Goal: Communication & Community: Answer question/provide support

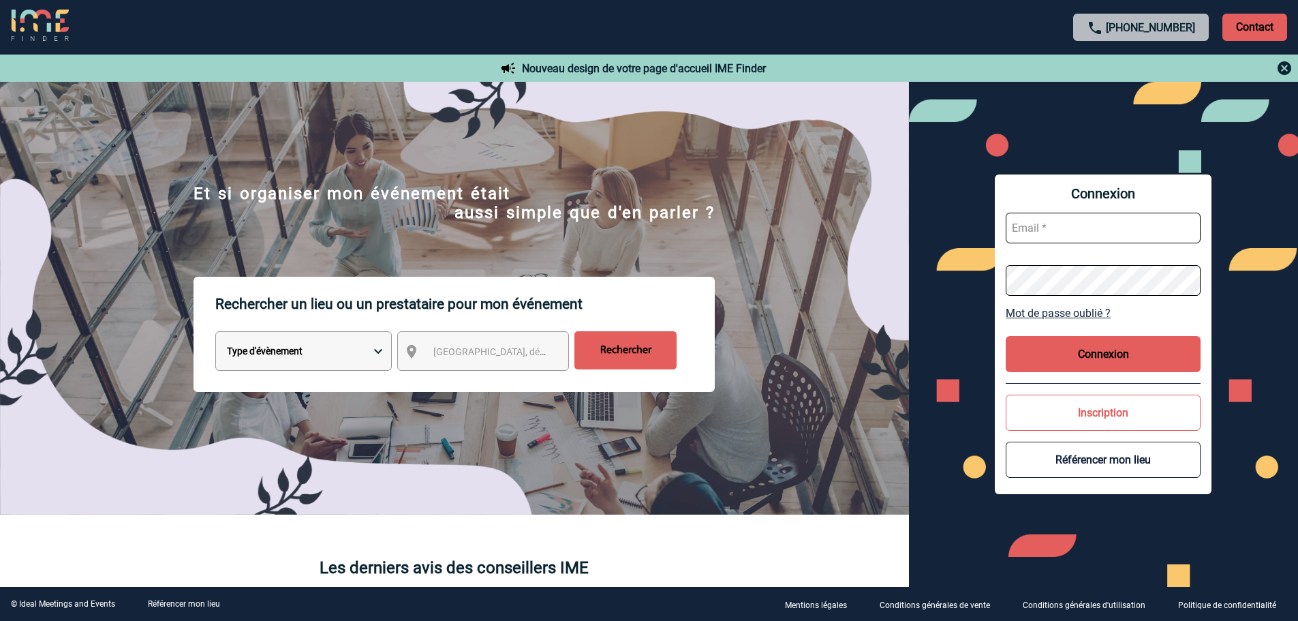
click at [1076, 228] on input "text" at bounding box center [1103, 228] width 195 height 31
type input "edith.dossantos@capgemini.com"
click at [1126, 352] on button "Connexion" at bounding box center [1103, 354] width 195 height 36
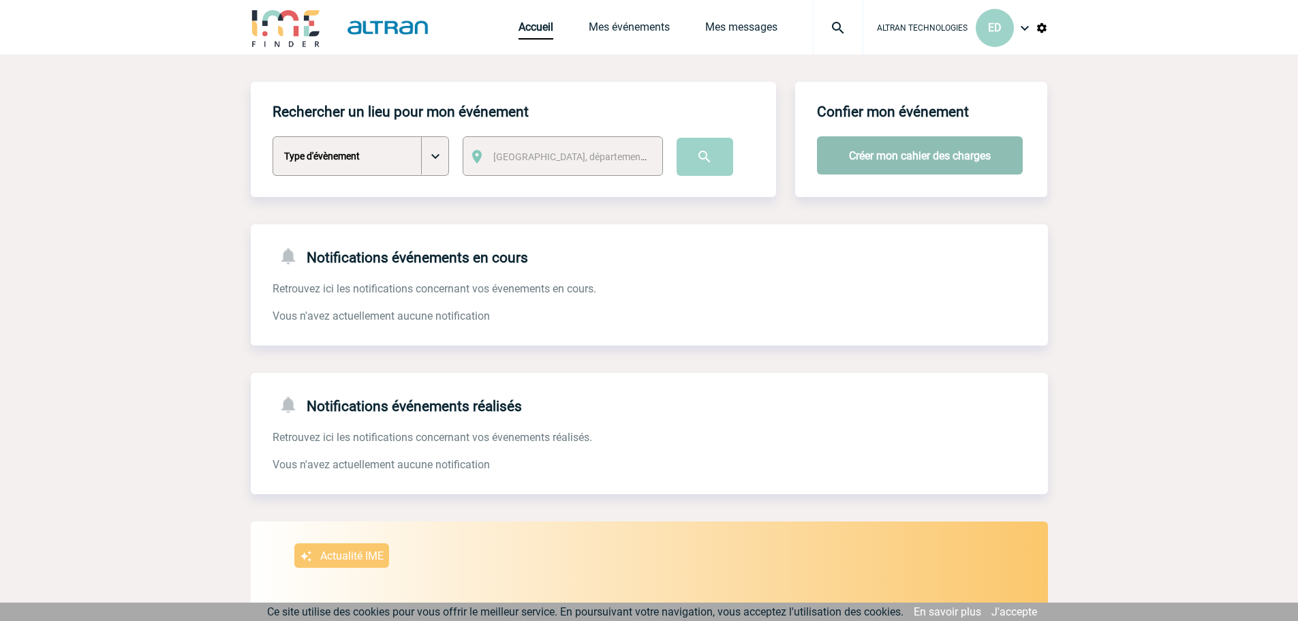
click at [949, 164] on button "Créer mon cahier des charges" at bounding box center [920, 155] width 206 height 38
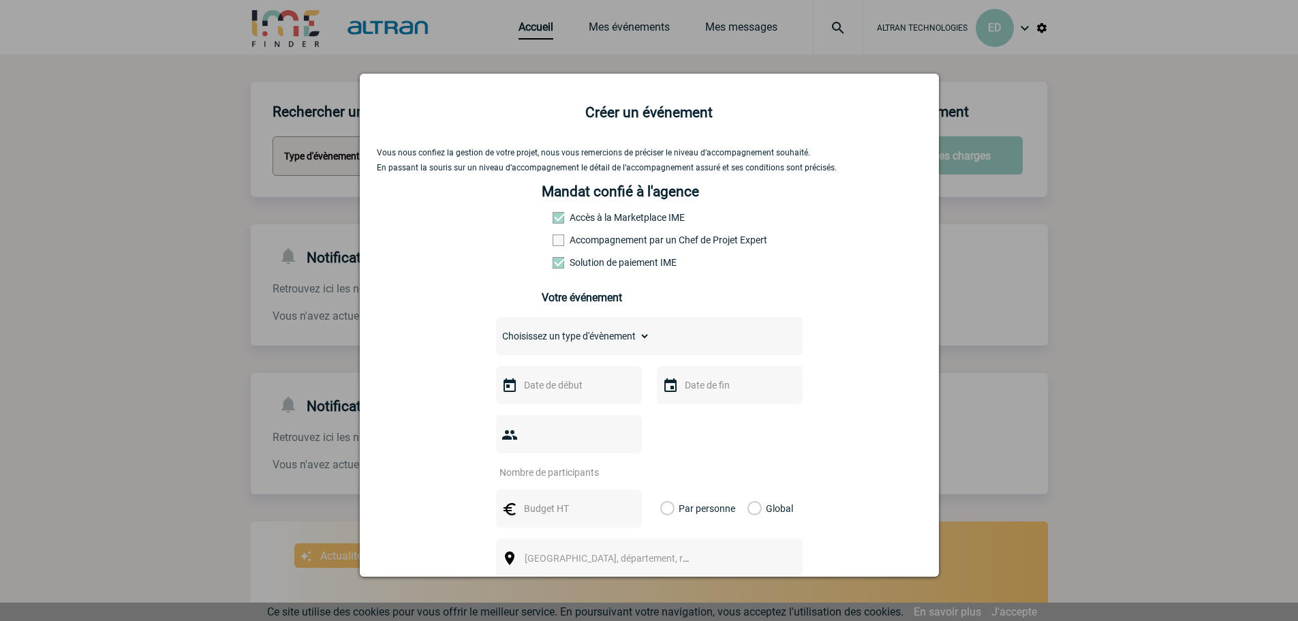
click at [545, 339] on select "Choisissez un type d'évènement Séminaire avec nuitée Séminaire sans nuitée Repa…" at bounding box center [573, 335] width 154 height 19
select select "3"
click at [496, 330] on select "Choisissez un type d'évènement Séminaire avec nuitée Séminaire sans nuitée Repa…" at bounding box center [573, 335] width 154 height 19
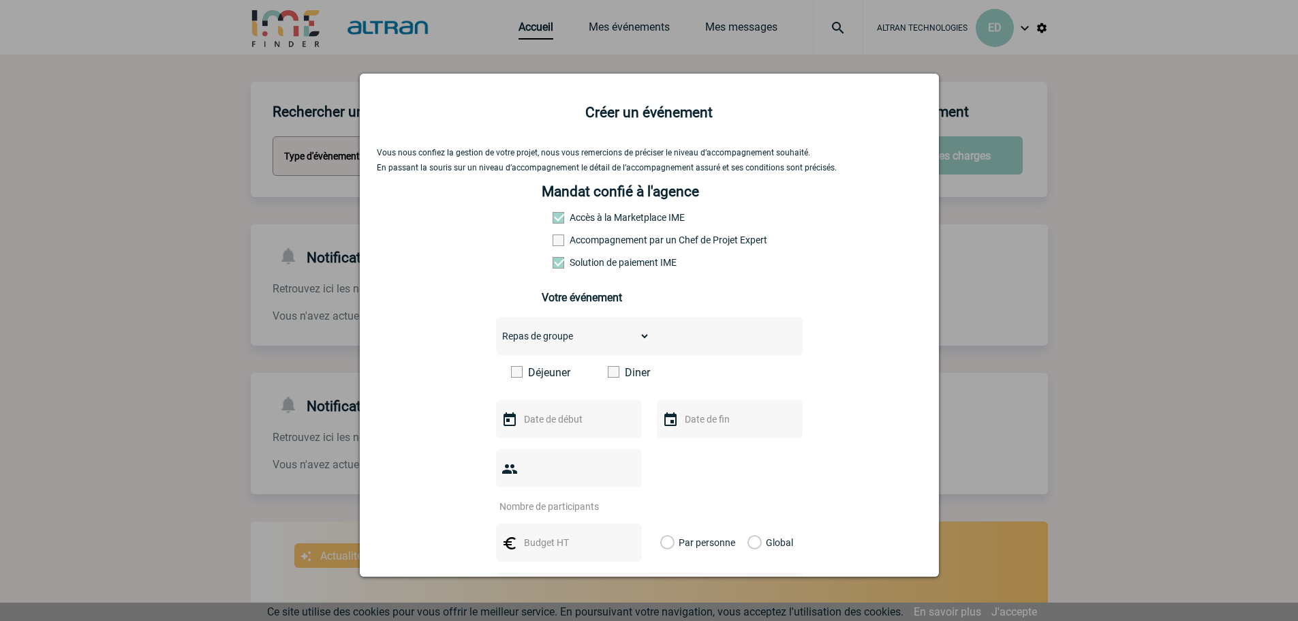
click at [609, 376] on span at bounding box center [614, 372] width 12 height 12
click at [0, 0] on input "Diner" at bounding box center [0, 0] width 0 height 0
click at [559, 423] on input "text" at bounding box center [568, 419] width 94 height 18
click at [696, 239] on span "Suivant" at bounding box center [692, 238] width 11 height 11
click at [620, 315] on link "9" at bounding box center [610, 318] width 25 height 25
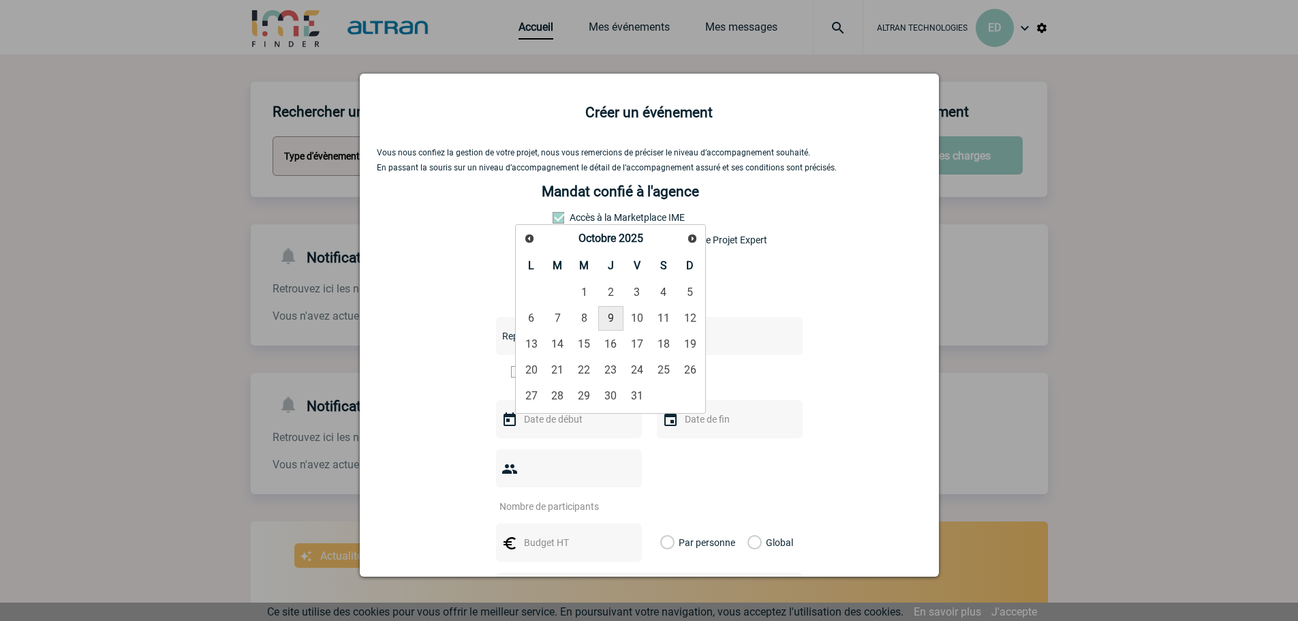
type input "09-10-2025"
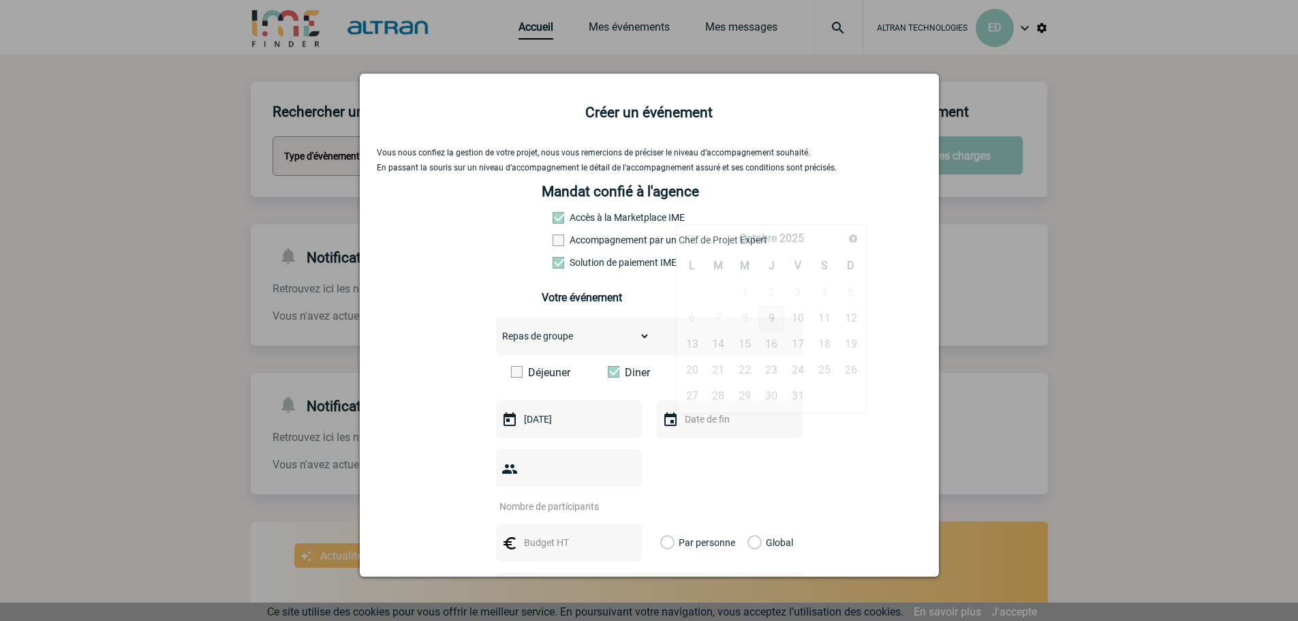
click at [719, 418] on input "text" at bounding box center [728, 419] width 94 height 18
click at [777, 324] on link "9" at bounding box center [771, 318] width 25 height 25
type input "09-10-2025"
click at [568, 497] on input "number" at bounding box center [560, 506] width 128 height 18
type input "15"
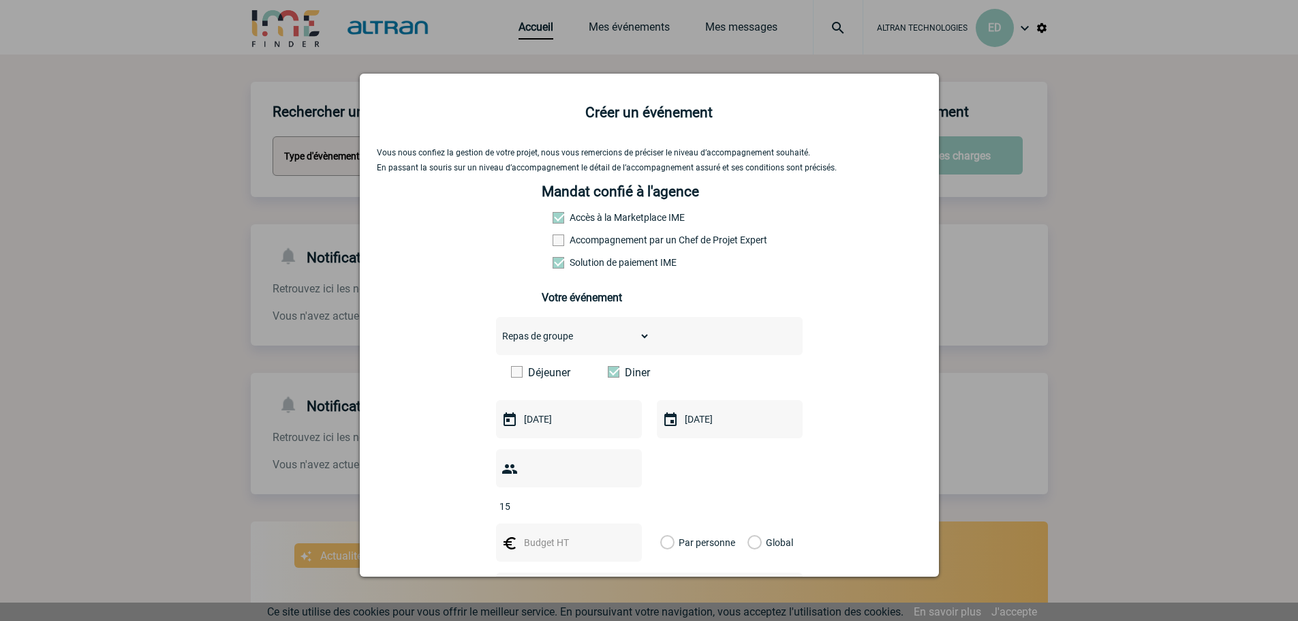
click at [581, 534] on input "text" at bounding box center [568, 543] width 94 height 18
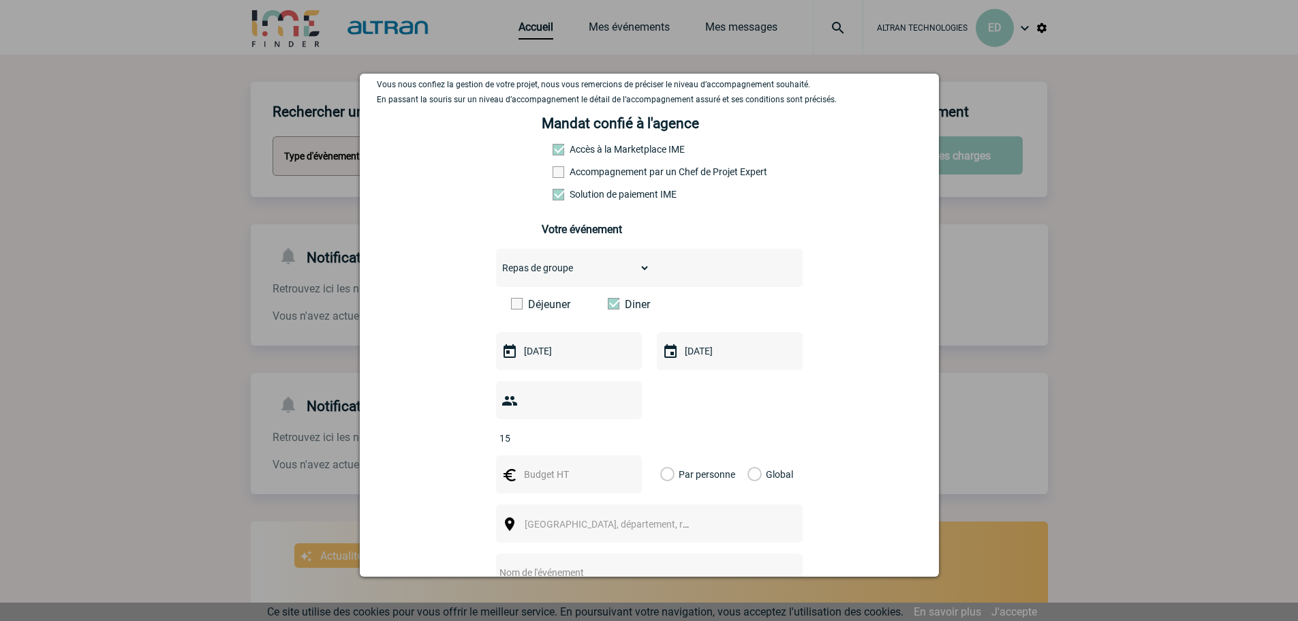
drag, startPoint x: 777, startPoint y: 411, endPoint x: 794, endPoint y: 461, distance: 52.4
click at [777, 412] on div "15" at bounding box center [649, 412] width 307 height 63
click at [756, 455] on label "Global" at bounding box center [751, 474] width 9 height 38
click at [0, 0] on input "Global" at bounding box center [0, 0] width 0 height 0
click at [565, 465] on input "text" at bounding box center [568, 474] width 94 height 18
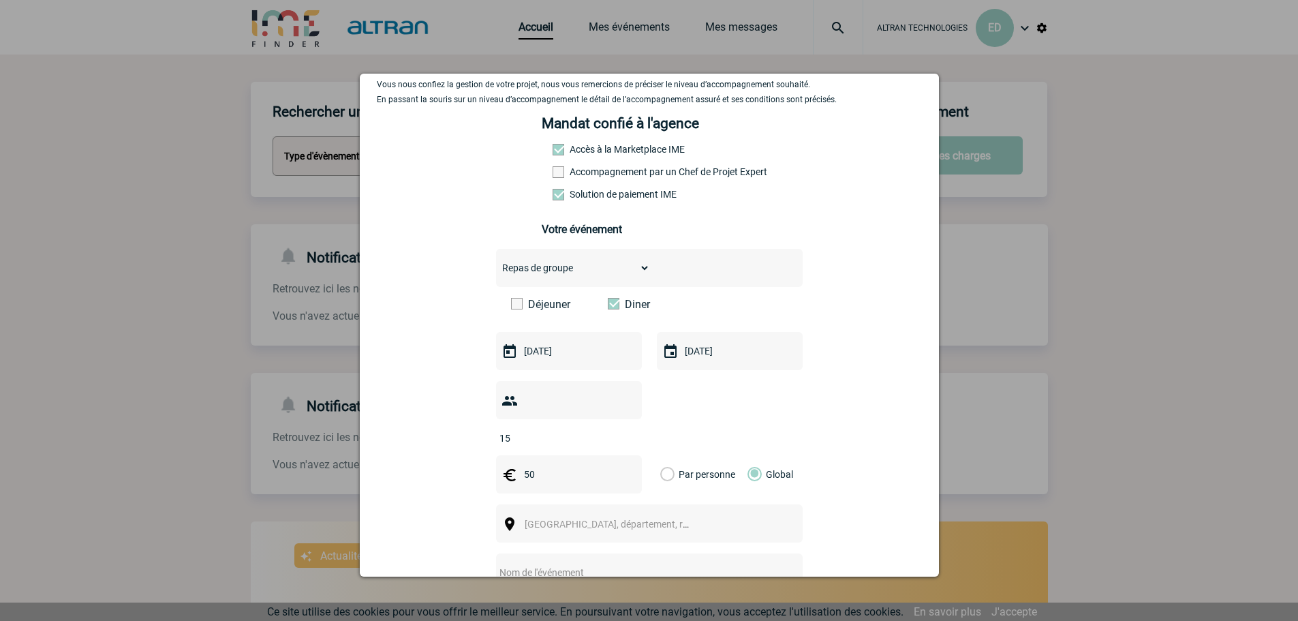
type input "50"
click at [565, 519] on span "Ville, département, région..." at bounding box center [619, 524] width 189 height 11
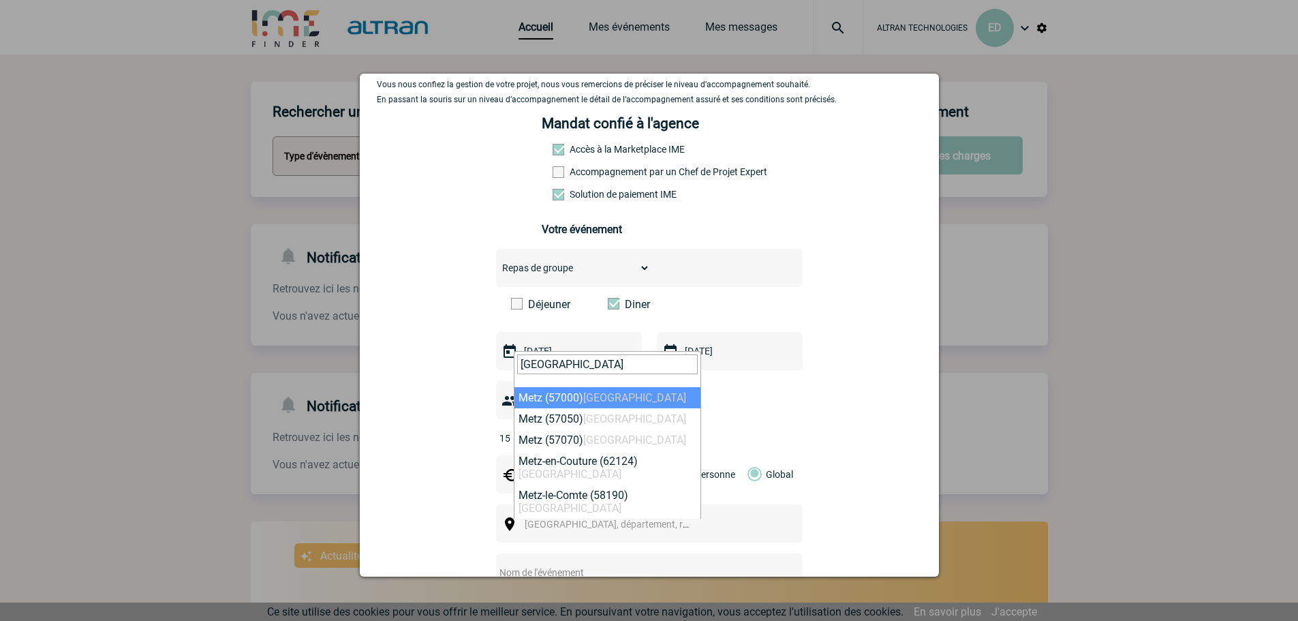
type input "METZ"
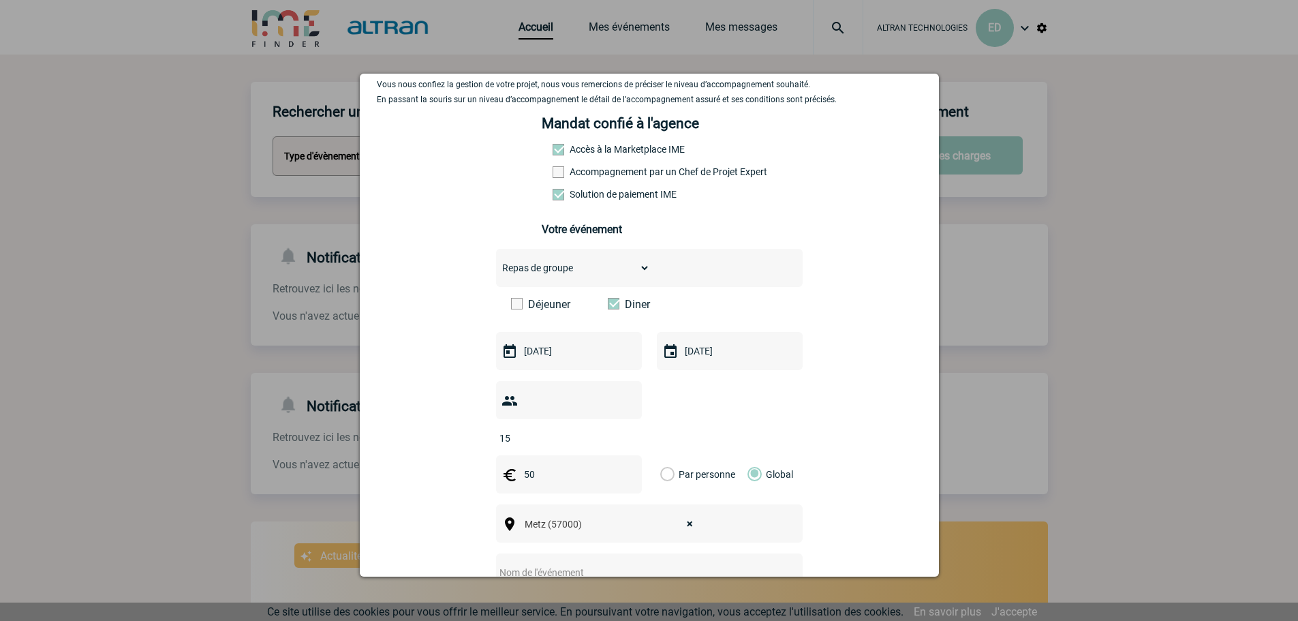
select select "23002"
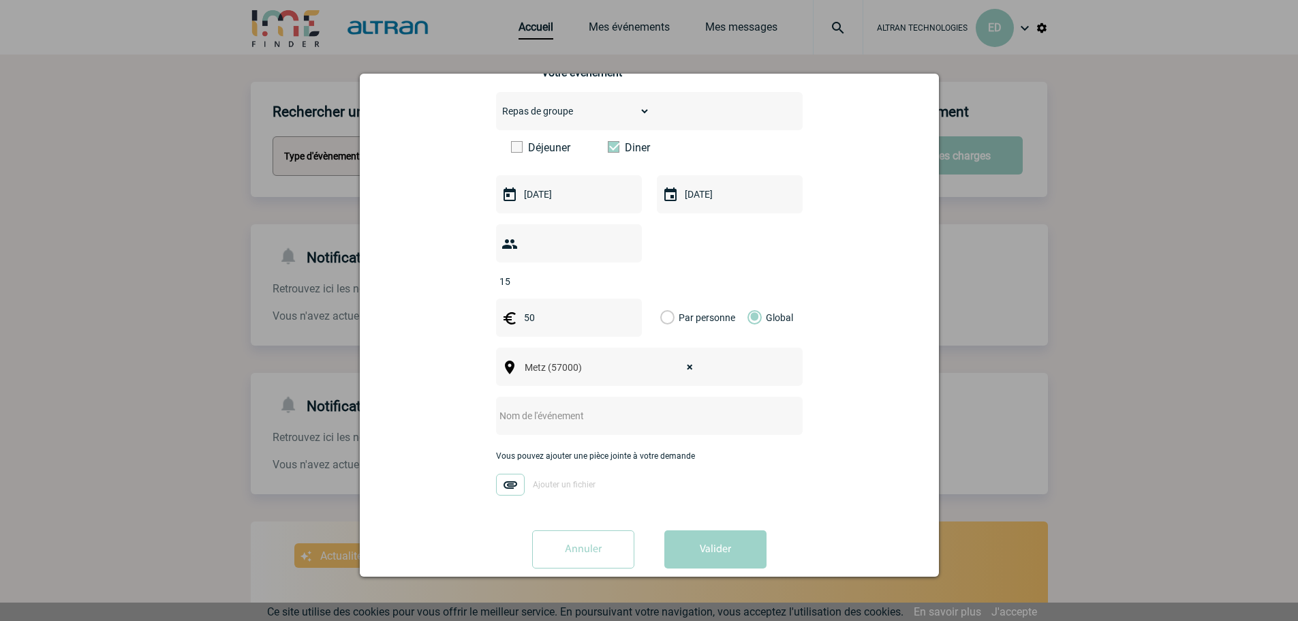
scroll to position [226, 0]
click at [587, 406] on input "text" at bounding box center [631, 415] width 270 height 18
click at [646, 406] on input "text" at bounding box center [631, 415] width 270 height 18
paste input "QAM Q3"
drag, startPoint x: 513, startPoint y: 392, endPoint x: 389, endPoint y: 395, distance: 124.0
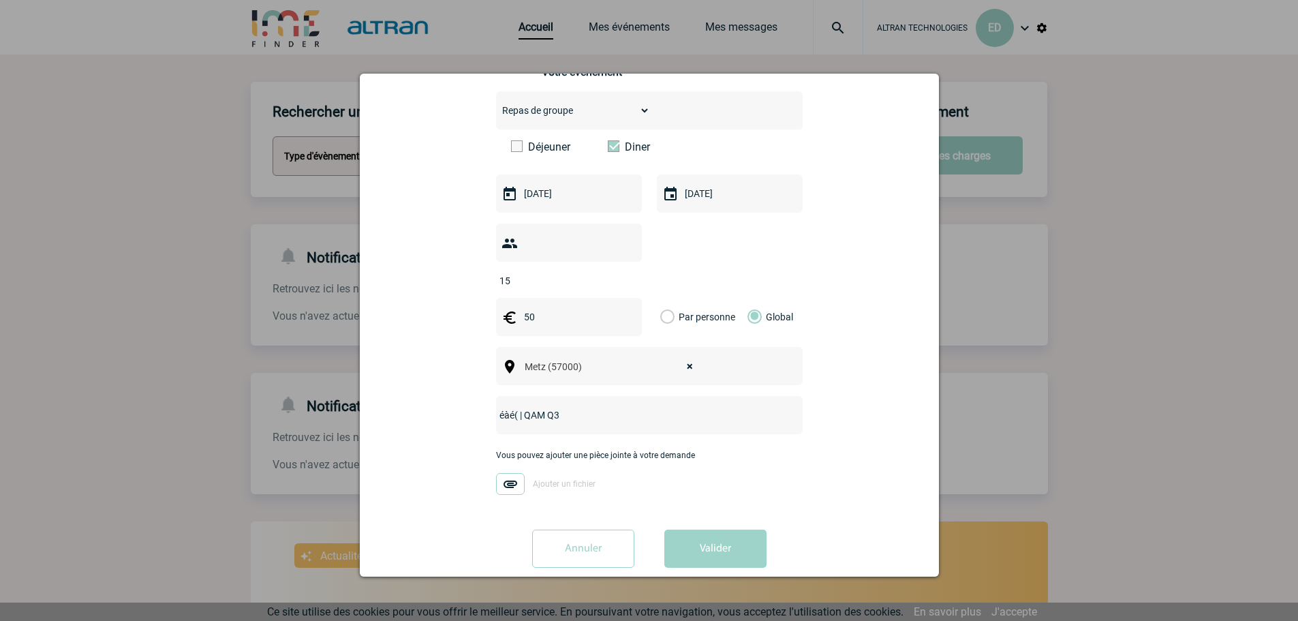
click at [390, 395] on div "Vous nous confiez la gestion de votre projet, nous vous remercions de préciser …" at bounding box center [649, 249] width 545 height 655
type input "2025 | QAM Q3"
click at [672, 459] on div "Vous pouvez ajouter une pièce jointe à votre demande Ajouter un fichier" at bounding box center [649, 478] width 307 height 57
click at [731, 533] on button "Valider" at bounding box center [715, 548] width 102 height 38
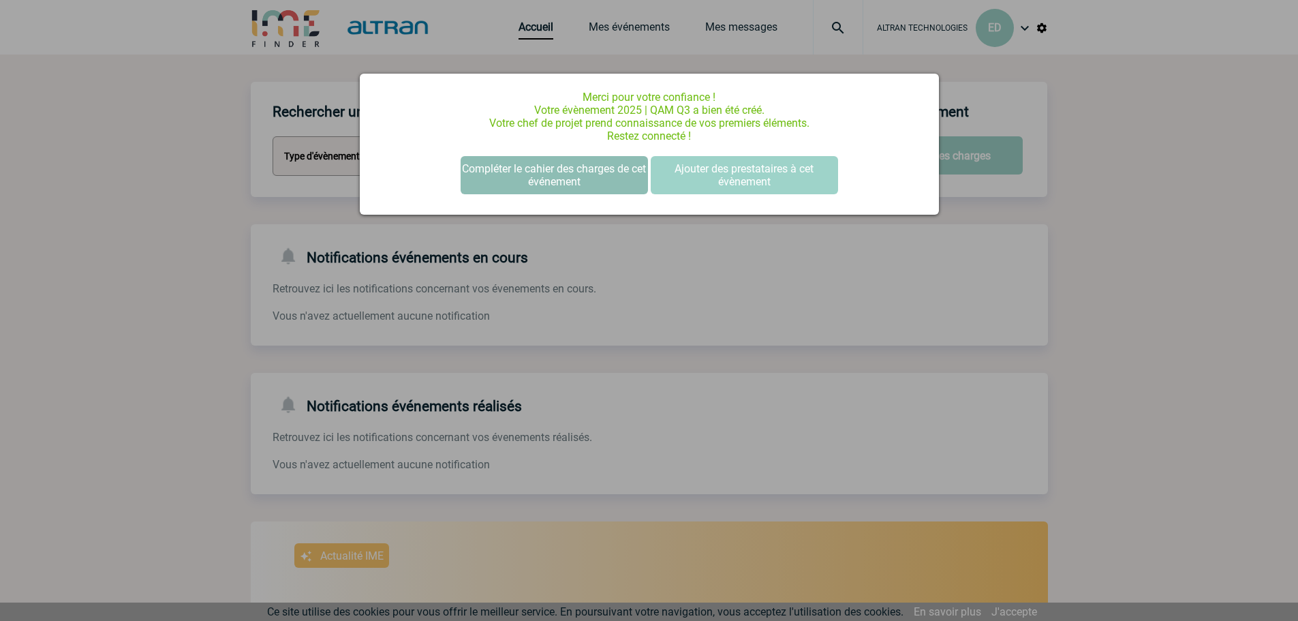
click at [560, 173] on button "Compléter le cahier des charges de cet événement" at bounding box center [554, 175] width 187 height 38
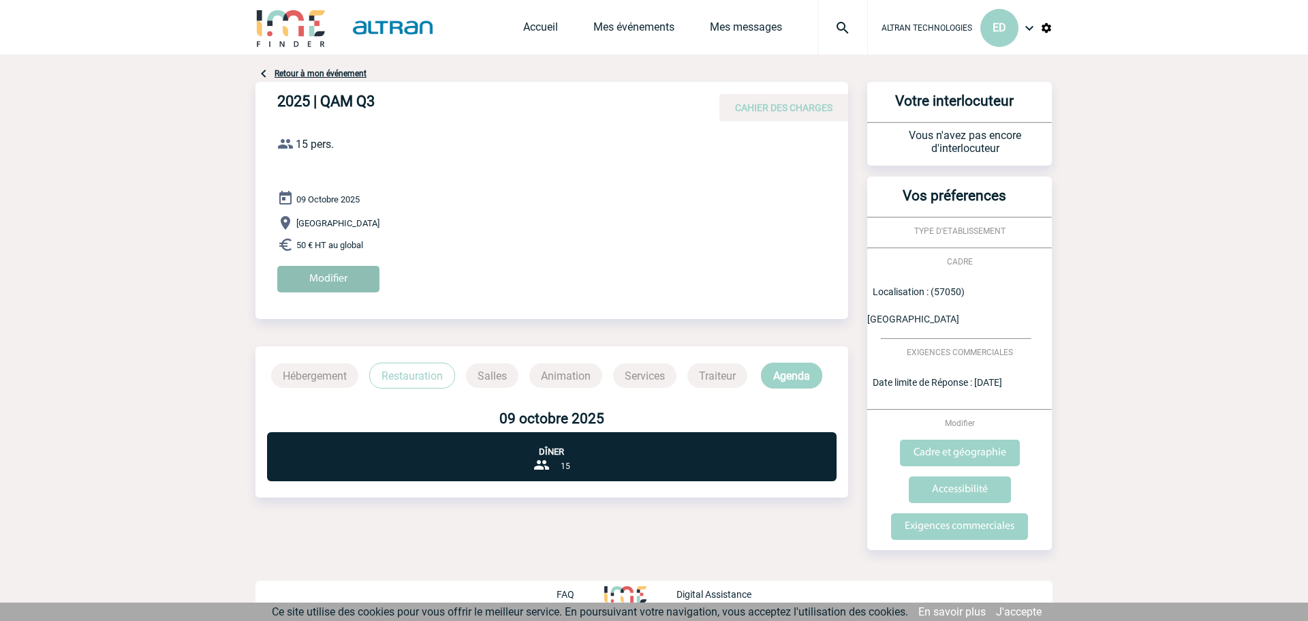
click at [360, 279] on input "Modifier" at bounding box center [328, 279] width 102 height 27
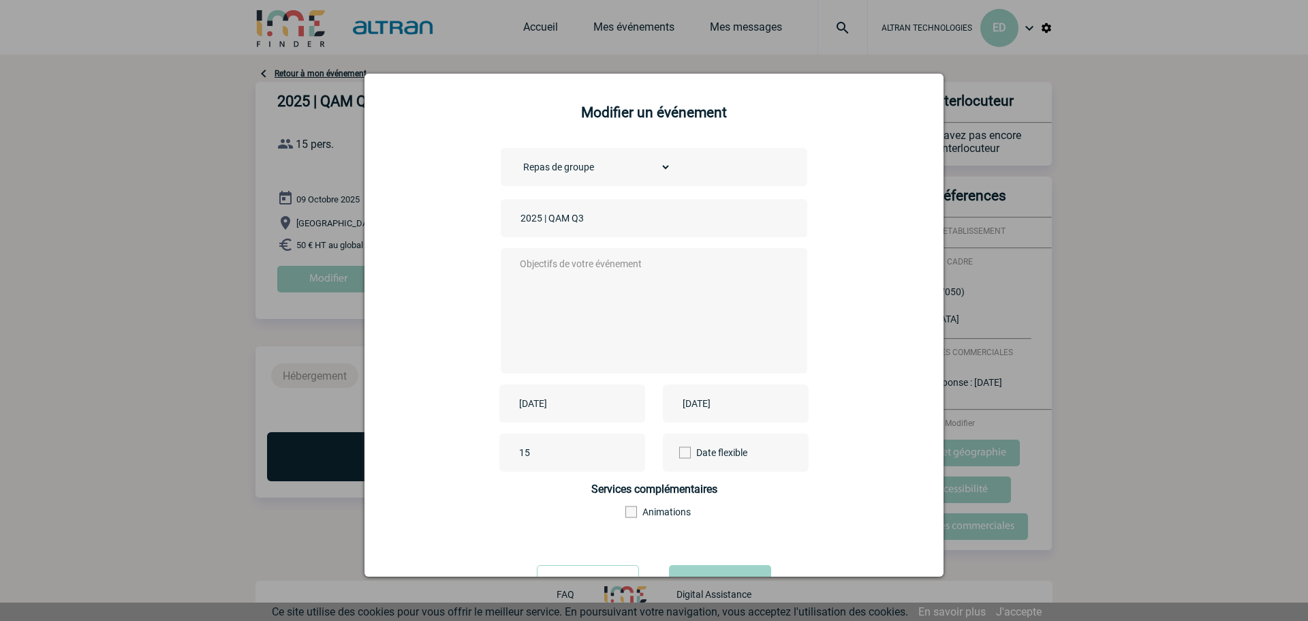
click at [587, 275] on textarea at bounding box center [650, 309] width 269 height 109
type textarea "b"
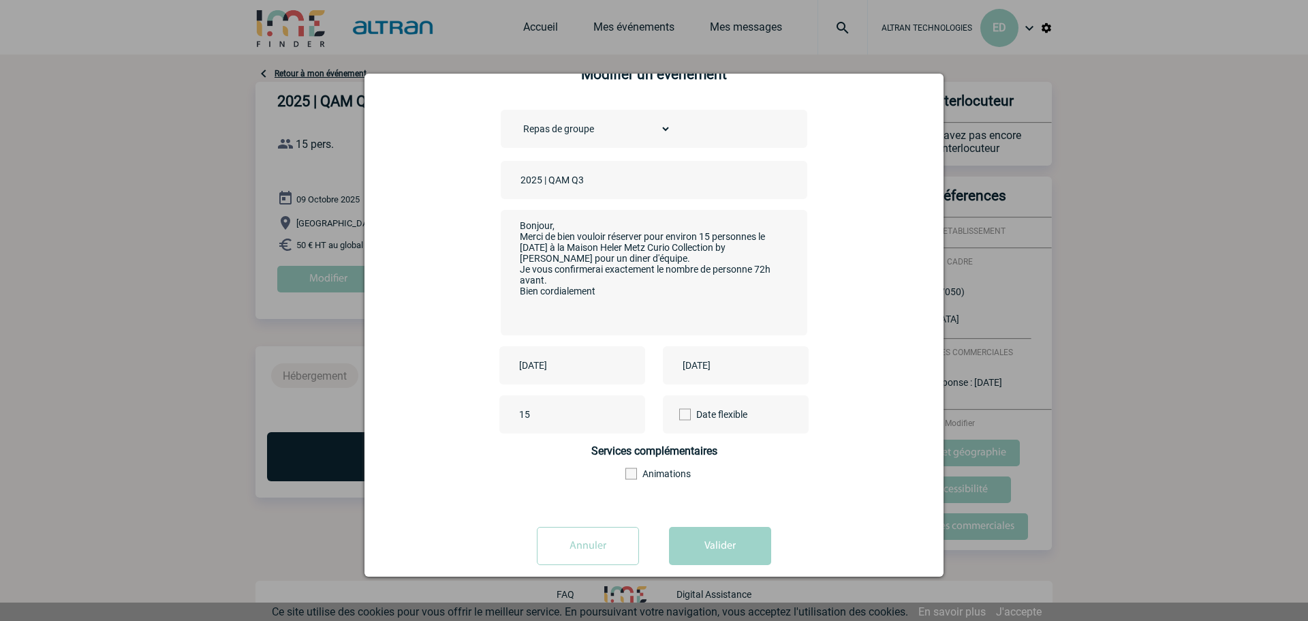
scroll to position [59, 0]
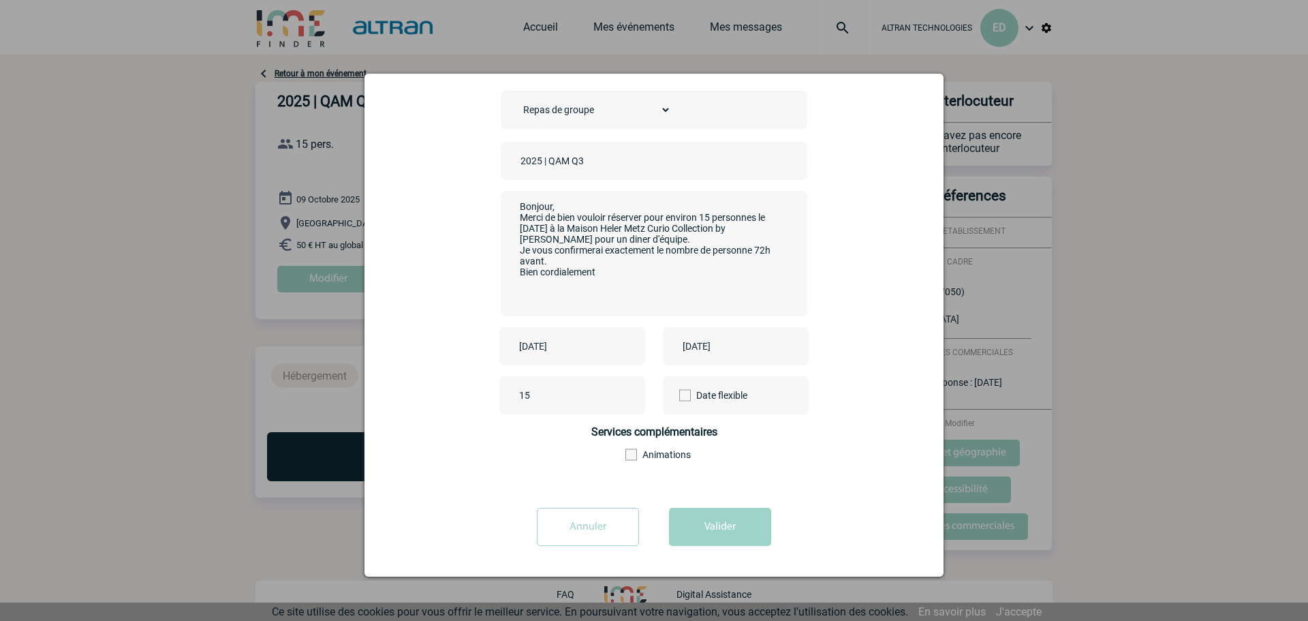
drag, startPoint x: 735, startPoint y: 527, endPoint x: 651, endPoint y: 292, distance: 250.4
click at [654, 295] on form "Choisissez un type d'évènement Séminaire avec nuitée Séminaire sans nuitée Repa…" at bounding box center [654, 323] width 545 height 465
drag, startPoint x: 610, startPoint y: 275, endPoint x: 469, endPoint y: 198, distance: 160.7
click at [469, 198] on div "Choisissez un type d'évènement Séminaire avec nuitée Séminaire sans nuitée Repa…" at bounding box center [654, 292] width 545 height 403
click at [593, 287] on textarea "Bonjour, Merci de bien vouloir réserver pour environ 15 personnes le 9 Octobre …" at bounding box center [650, 252] width 269 height 109
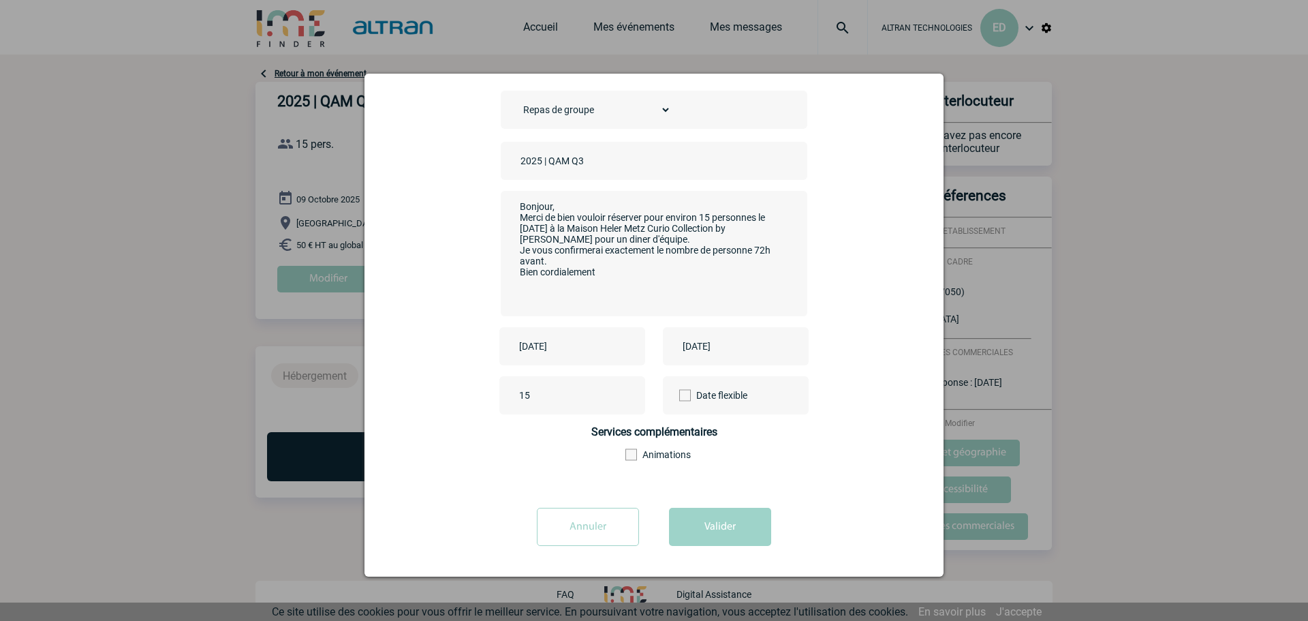
drag, startPoint x: 608, startPoint y: 278, endPoint x: 489, endPoint y: 196, distance: 145.0
click at [489, 196] on div "Choisissez un type d'évènement Séminaire avec nuitée Séminaire sans nuitée Repa…" at bounding box center [654, 292] width 545 height 403
paste textarea "Je vous remercie par avance de bien vouloir effectuer une réservation pour envi…"
click at [606, 244] on textarea "Bonjour, Je vous remercie par avance de bien vouloir effectuer une réservation …" at bounding box center [650, 252] width 269 height 109
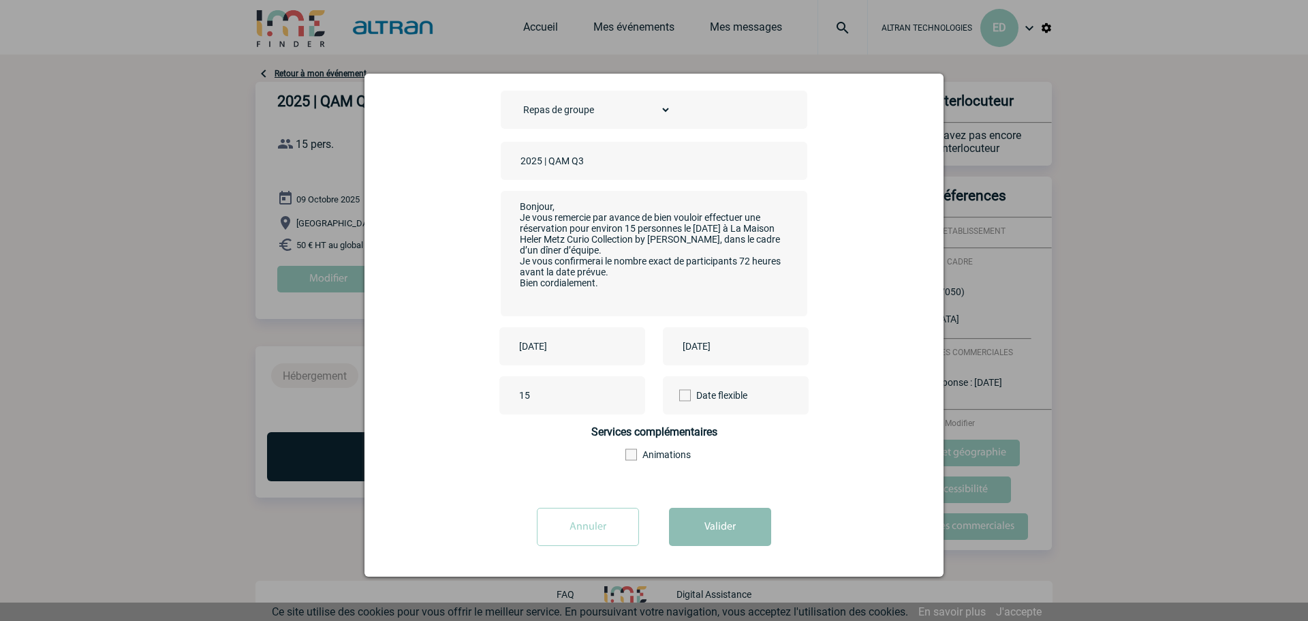
type textarea "Bonjour, Je vous remercie par avance de bien vouloir effectuer une réservation …"
click at [717, 531] on button "Valider" at bounding box center [720, 527] width 102 height 38
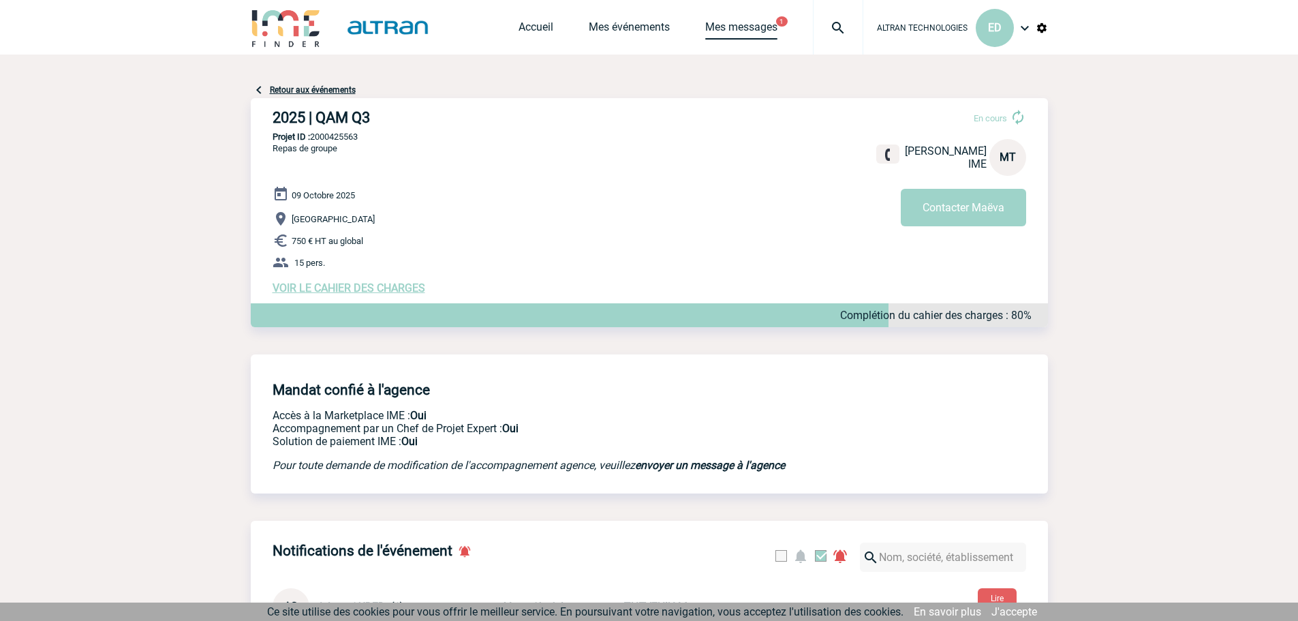
click at [753, 25] on link "Mes messages" at bounding box center [741, 29] width 72 height 19
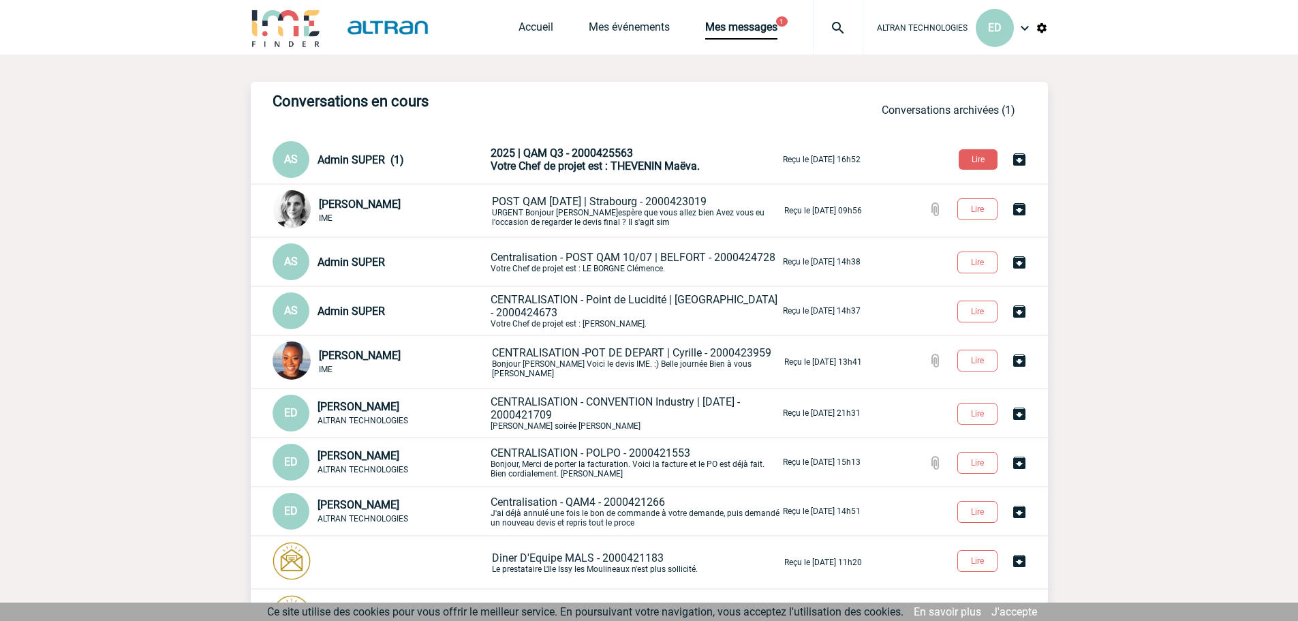
click at [568, 159] on span "2025 | QAM Q3 - 2000425563" at bounding box center [562, 152] width 142 height 13
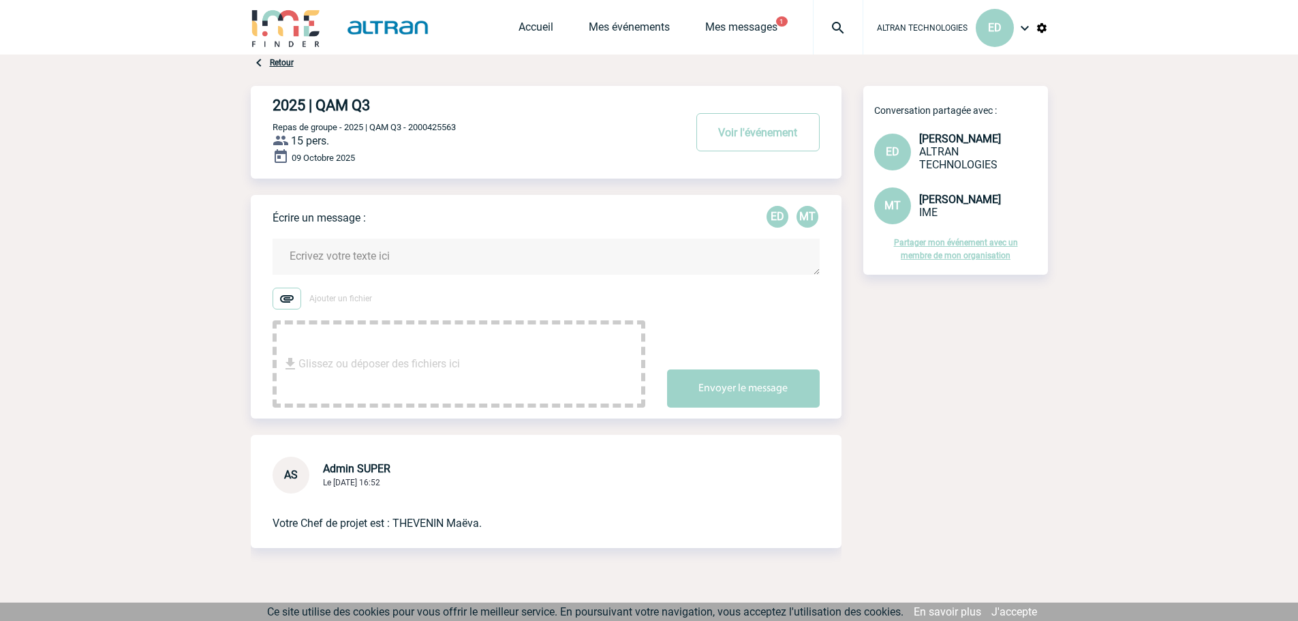
click at [380, 264] on textarea at bounding box center [546, 256] width 547 height 36
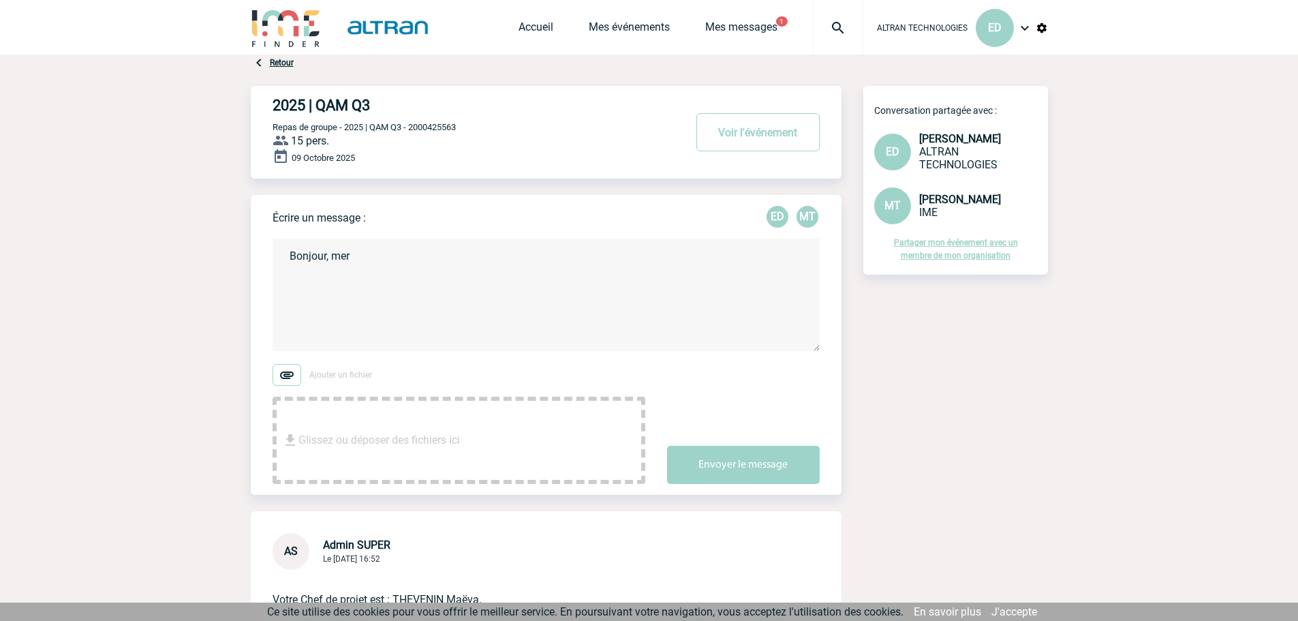
drag, startPoint x: 336, startPoint y: 279, endPoint x: 414, endPoint y: 264, distance: 79.1
click at [337, 279] on textarea "Bonjour, mer" at bounding box center [546, 294] width 547 height 112
drag, startPoint x: 420, startPoint y: 260, endPoint x: 366, endPoint y: 286, distance: 59.7
click at [152, 262] on body "ALTRAN TECHNOLOGIES ED Accueil Mes événements" at bounding box center [649, 366] width 1298 height 733
paste textarea "Je vous remercie par avance de bien vouloir effectuer une réservation pour envi…"
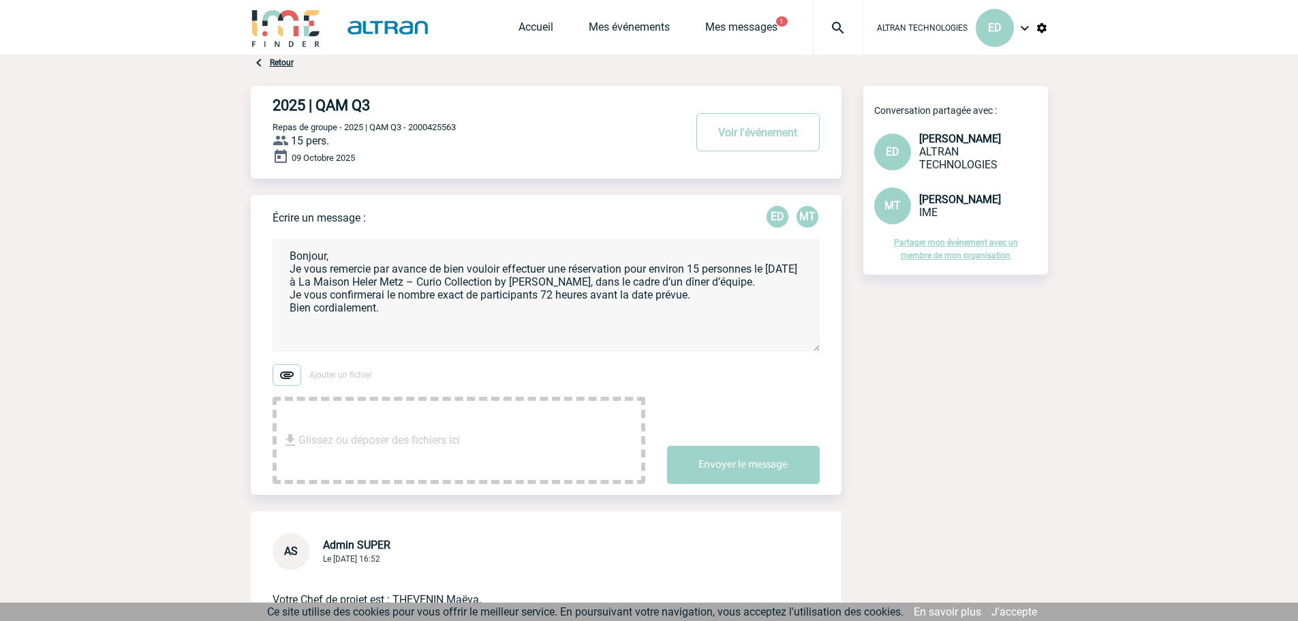
drag, startPoint x: 743, startPoint y: 467, endPoint x: 474, endPoint y: 277, distance: 328.9
click at [477, 279] on form "Bonjour, Je vous remercie par avance de bien vouloir effectuer une réservation …" at bounding box center [557, 354] width 569 height 260
drag, startPoint x: 459, startPoint y: 278, endPoint x: 448, endPoint y: 281, distance: 11.4
click at [446, 281] on textarea "Bonjour, Je vous remercie par avance de bien vouloir effectuer une réservation …" at bounding box center [546, 294] width 547 height 112
click at [449, 281] on textarea "Bonjour, Je vous remercie par avance de bien vouloir effectuer une réservation …" at bounding box center [546, 294] width 547 height 112
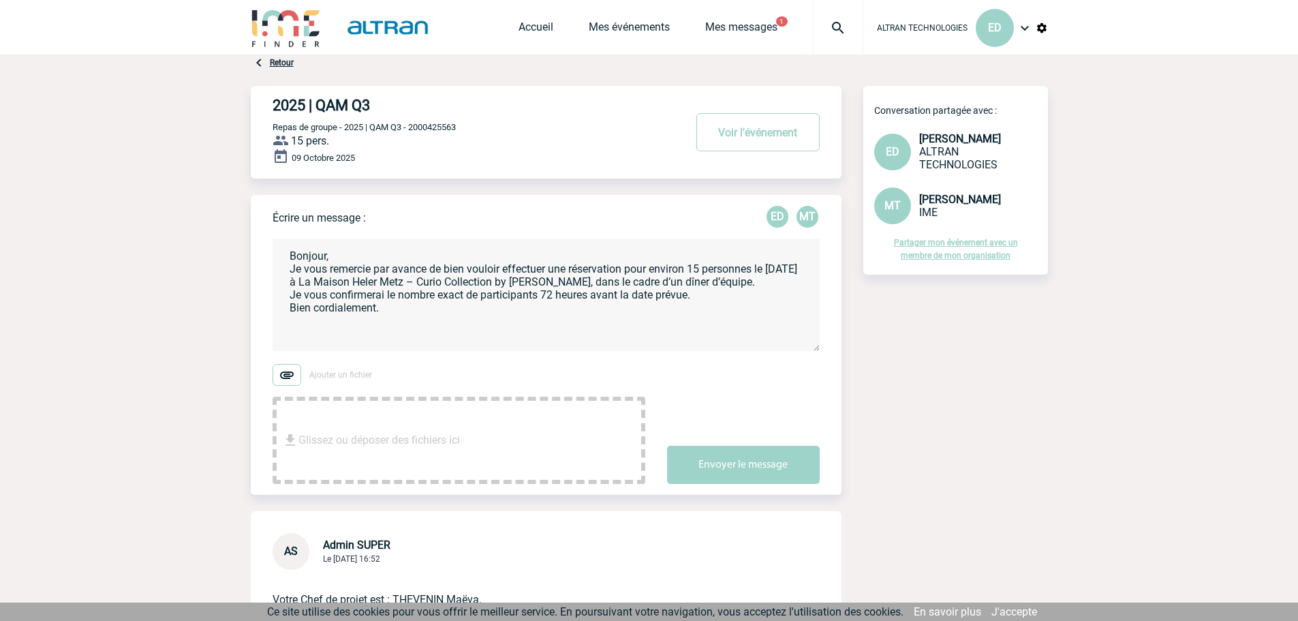
click at [448, 279] on textarea "Bonjour, Je vous remercie par avance de bien vouloir effectuer une réservation …" at bounding box center [546, 294] width 547 height 112
type textarea "Bonjour, Je vous remercie par avance de bien vouloir effectuer une réservation …"
click at [749, 465] on button "Envoyer le message" at bounding box center [743, 465] width 153 height 38
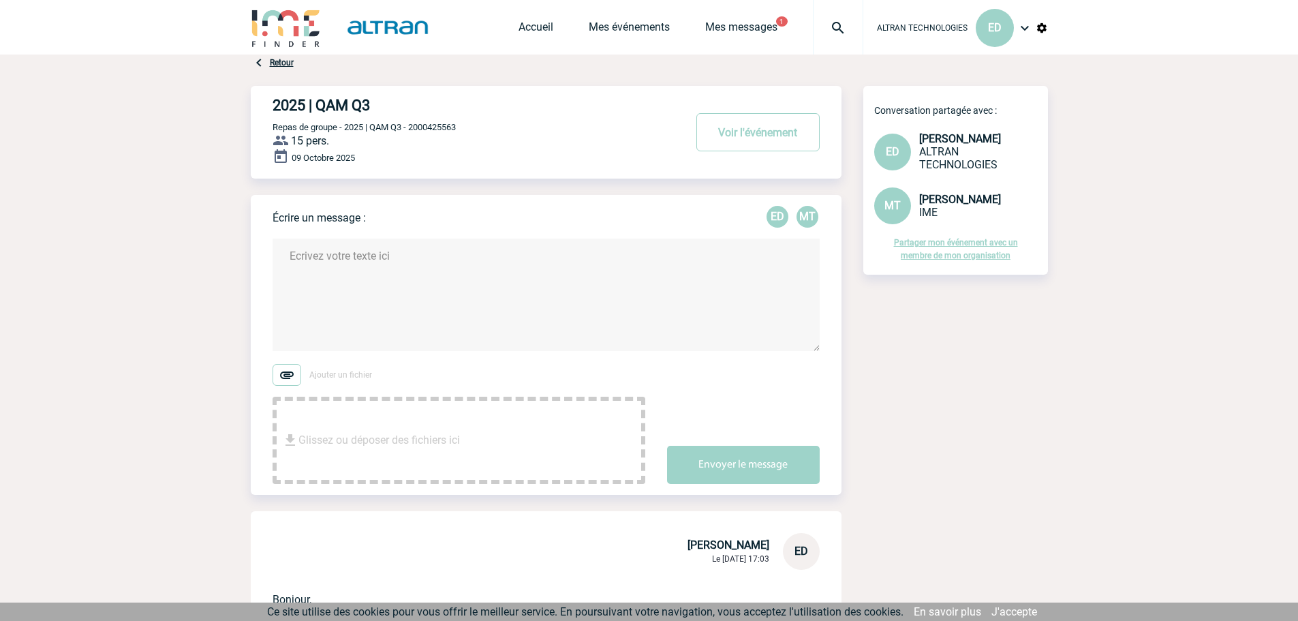
click at [277, 24] on img at bounding box center [286, 27] width 71 height 39
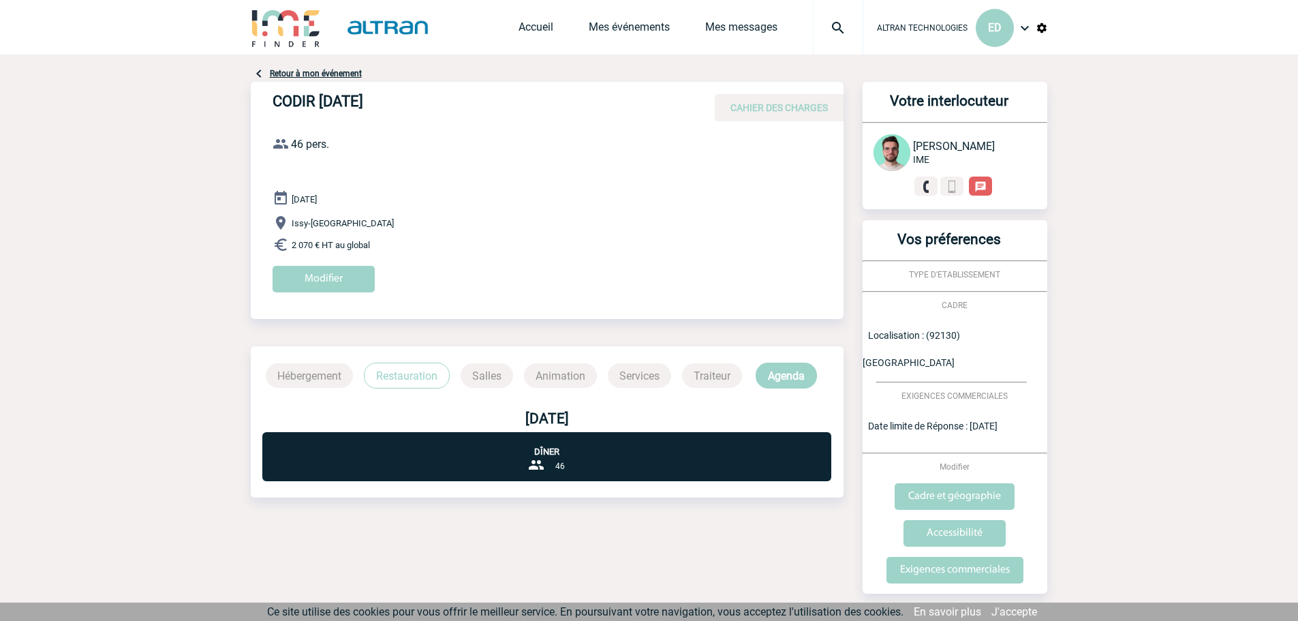
click at [536, 20] on div "Accueil Mes événements Mes messages Projet, client Projet, client" at bounding box center [691, 27] width 345 height 55
click at [536, 23] on link "Accueil" at bounding box center [536, 29] width 35 height 19
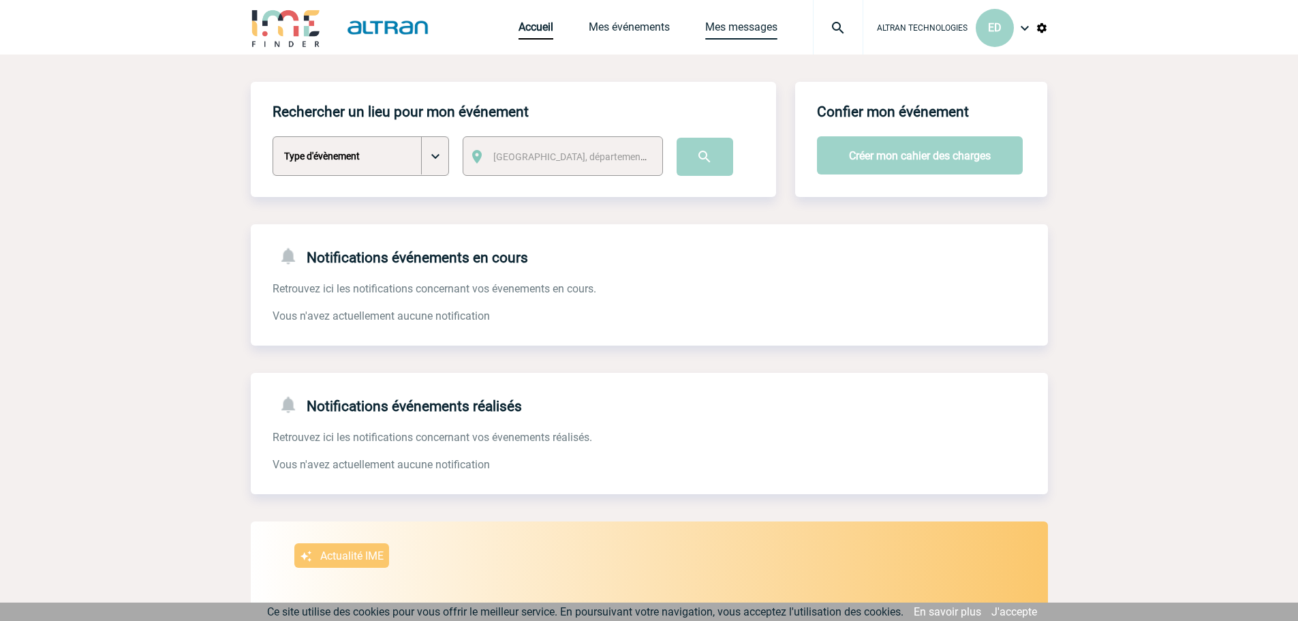
click at [726, 27] on link "Mes messages" at bounding box center [741, 29] width 72 height 19
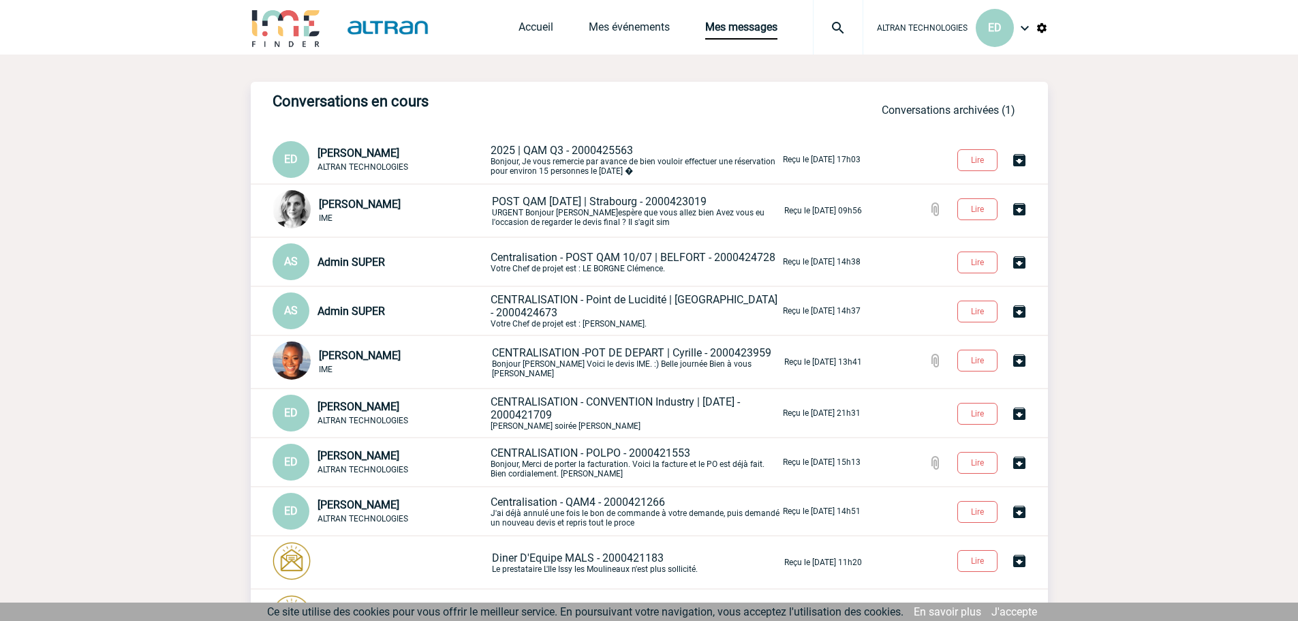
click at [541, 147] on span "2025 | QAM Q3 - 2000425563" at bounding box center [562, 150] width 142 height 13
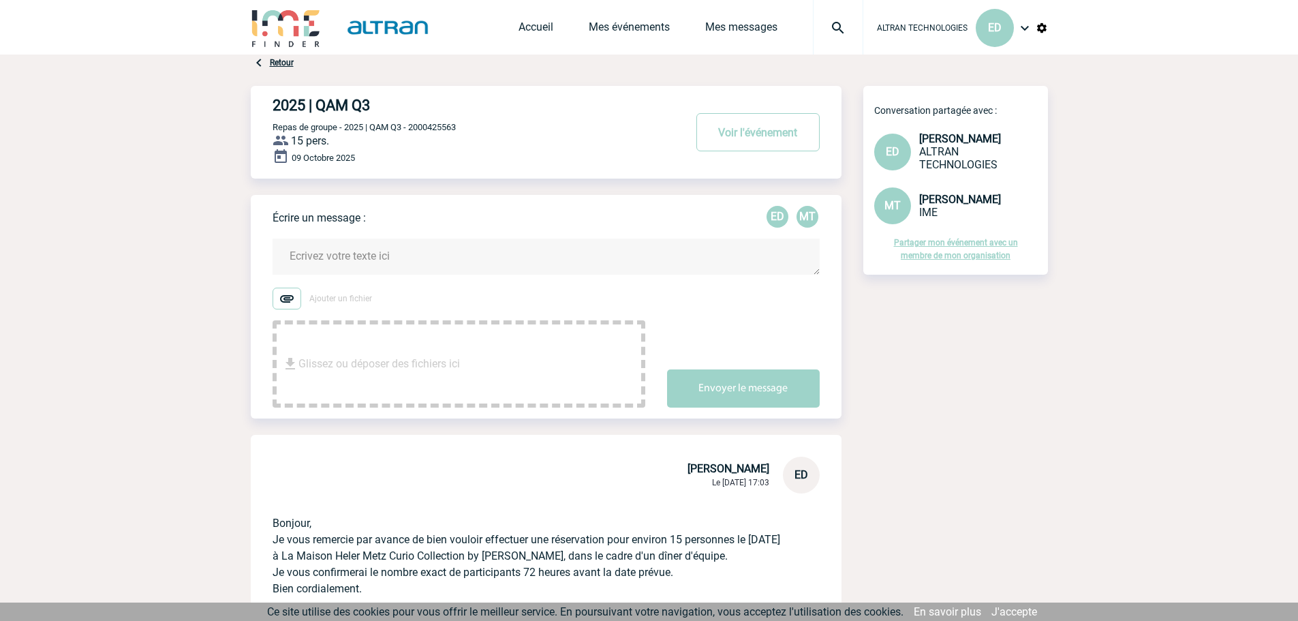
click at [328, 258] on textarea at bounding box center [546, 256] width 547 height 36
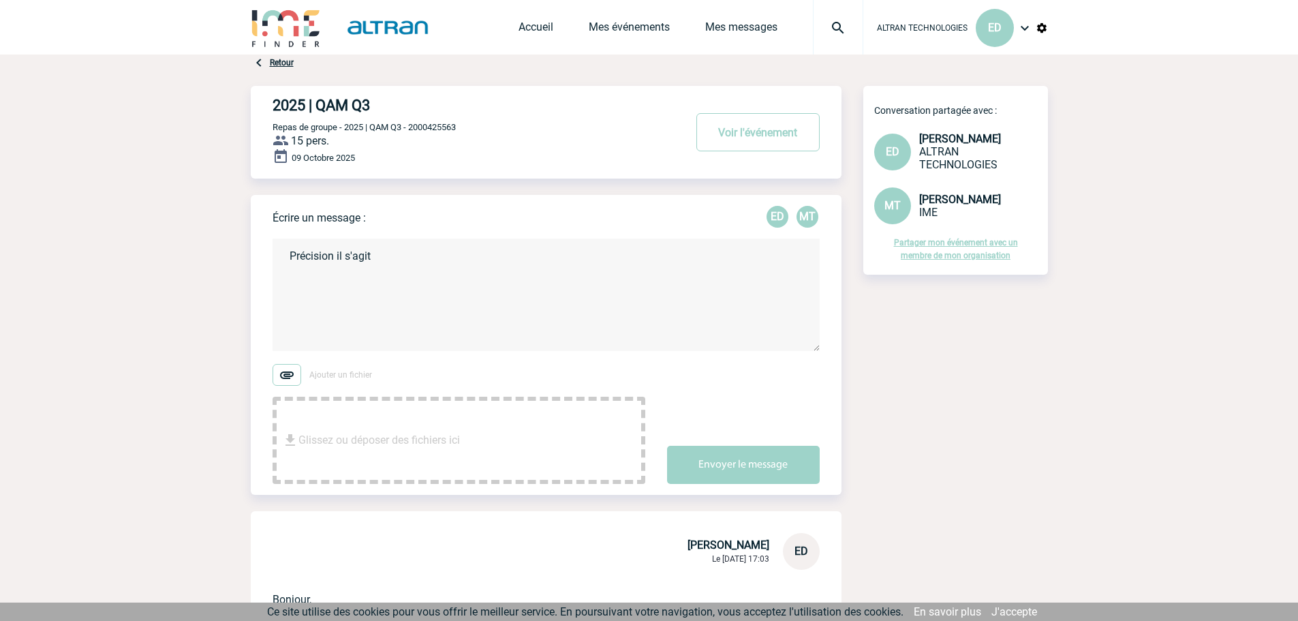
paste textarea "Maison de [PERSON_NAME]"
click at [372, 259] on textarea "Précision il s'agit Maison de [PERSON_NAME]" at bounding box center [546, 294] width 547 height 112
click at [568, 264] on textarea "Précision il s'agit du restaurant [GEOGRAPHIC_DATA][PERSON_NAME]" at bounding box center [546, 294] width 547 height 112
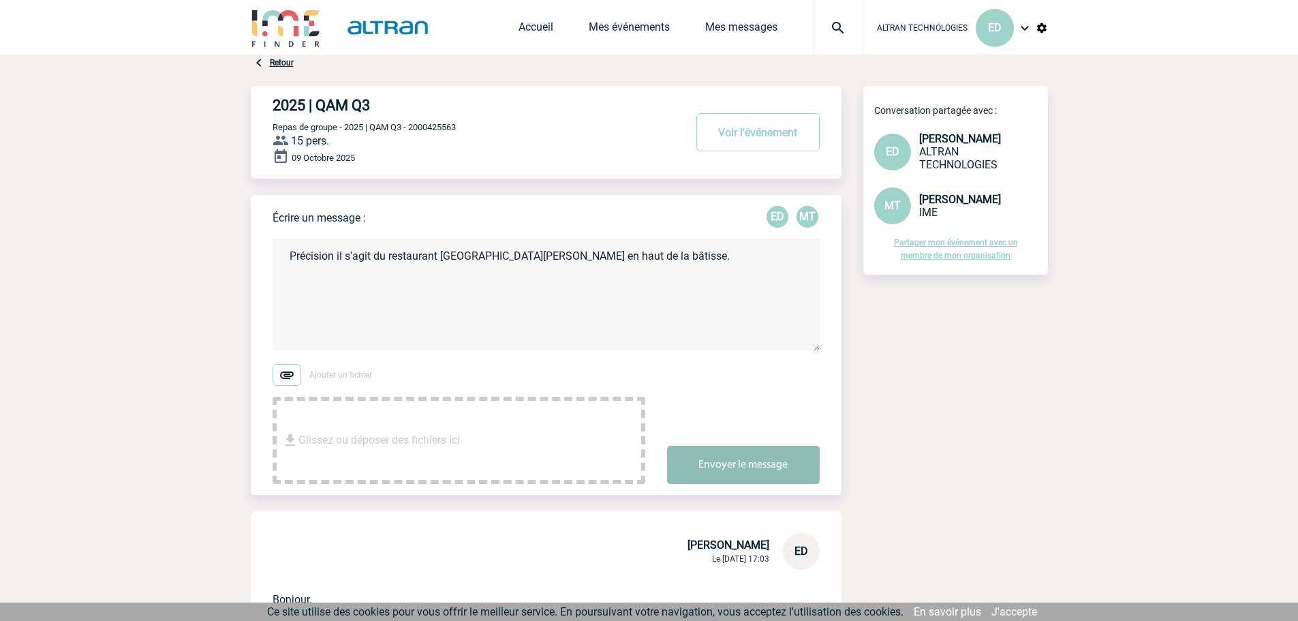
type textarea "Précision il s'agit du restaurant [GEOGRAPHIC_DATA][PERSON_NAME] en haut de la …"
click at [720, 448] on button "Envoyer le message" at bounding box center [743, 465] width 153 height 38
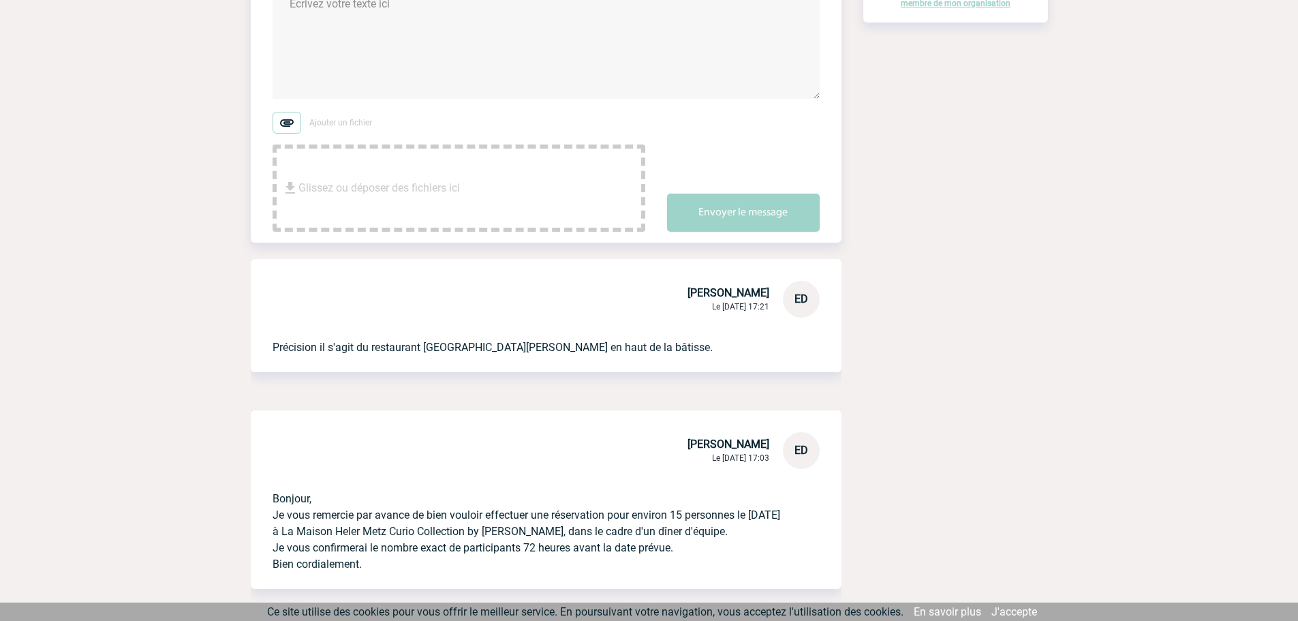
scroll to position [409, 0]
